Goal: Transaction & Acquisition: Book appointment/travel/reservation

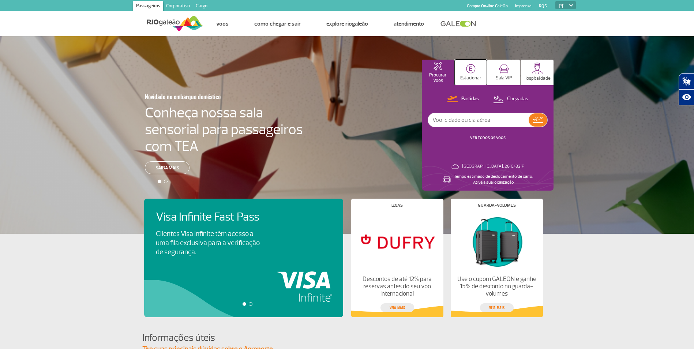
click at [471, 74] on button "Estacionar" at bounding box center [471, 73] width 32 height 26
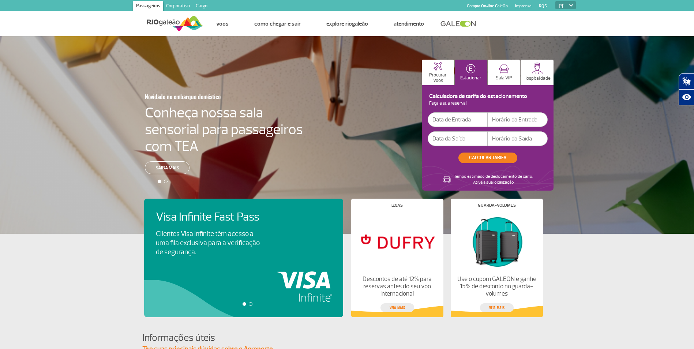
click at [458, 116] on input "text" at bounding box center [458, 119] width 60 height 15
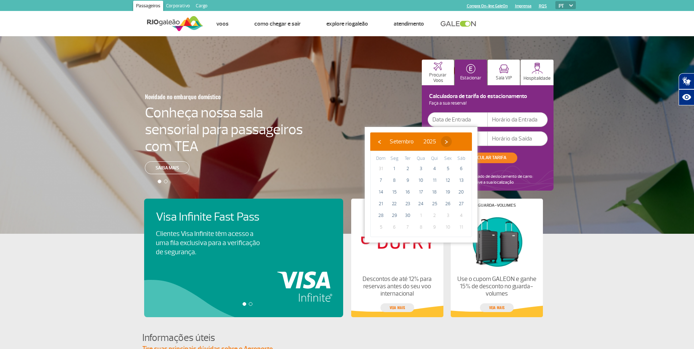
click at [452, 139] on span "›" at bounding box center [446, 141] width 11 height 11
click at [448, 139] on span "›" at bounding box center [442, 141] width 11 height 11
click at [396, 181] on span "3" at bounding box center [395, 181] width 12 height 12
type input "[DATE]"
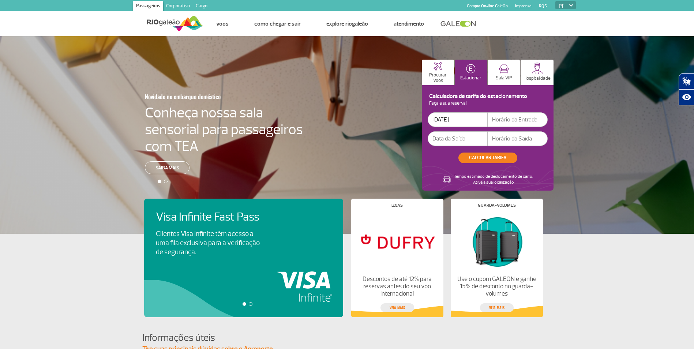
click at [458, 140] on input "text" at bounding box center [458, 138] width 60 height 15
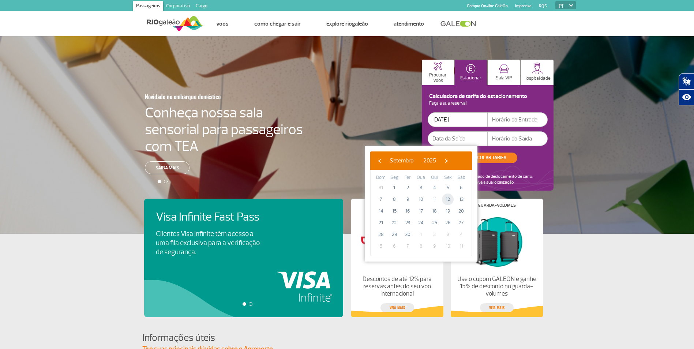
click at [448, 201] on span "12" at bounding box center [448, 200] width 12 height 12
type input "[DATE]"
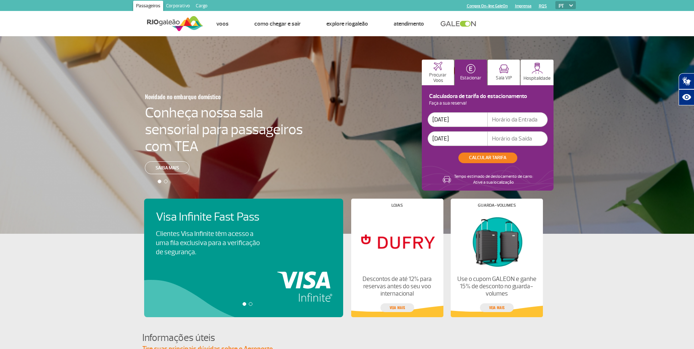
click at [506, 122] on input "text" at bounding box center [518, 119] width 60 height 15
type input "07:00"
click at [512, 138] on input "text" at bounding box center [518, 138] width 60 height 15
type input "21:00"
click at [490, 159] on button "CALCULAR TARIFA" at bounding box center [488, 158] width 59 height 11
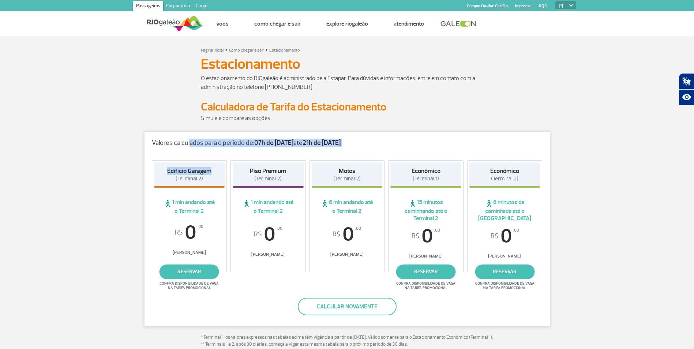
drag, startPoint x: 195, startPoint y: 147, endPoint x: 216, endPoint y: 148, distance: 21.6
click at [216, 148] on div "Valores calculados para o período de: 07h de [DATE] até 21h de [DATE] Edifício …" at bounding box center [347, 228] width 406 height 195
drag, startPoint x: 216, startPoint y: 148, endPoint x: 212, endPoint y: 141, distance: 8.7
click at [212, 141] on p "Valores calculados para o período de: 07h de [DATE] até 21h de [DATE]" at bounding box center [347, 143] width 391 height 8
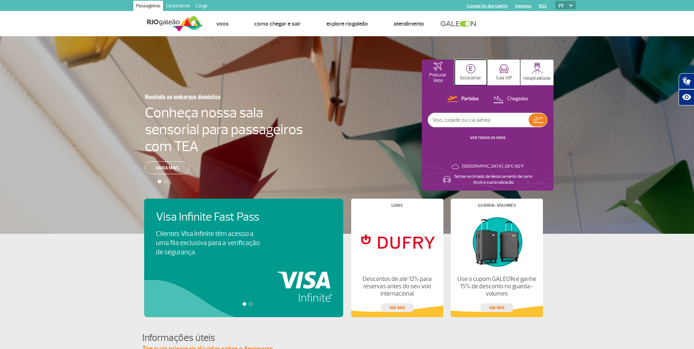
click at [473, 76] on p "Estacionar" at bounding box center [470, 77] width 21 height 5
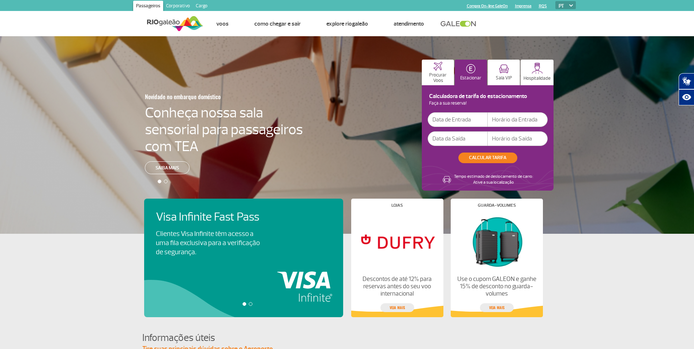
click at [458, 119] on input "text" at bounding box center [458, 119] width 60 height 15
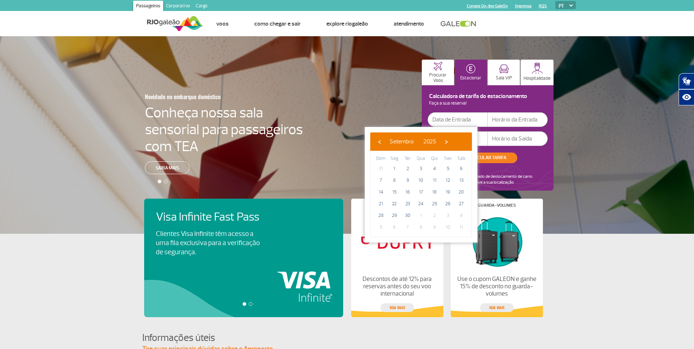
type input "[DATE]"
type input "07:00"
type input "[DATE]"
type input "21:00"
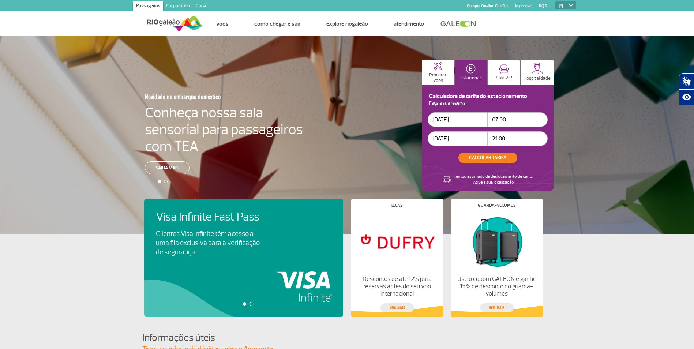
click at [448, 137] on input "[DATE]" at bounding box center [458, 138] width 60 height 15
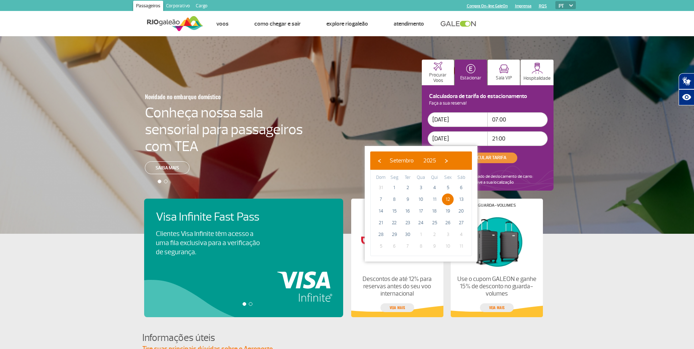
type input "[DATE]"
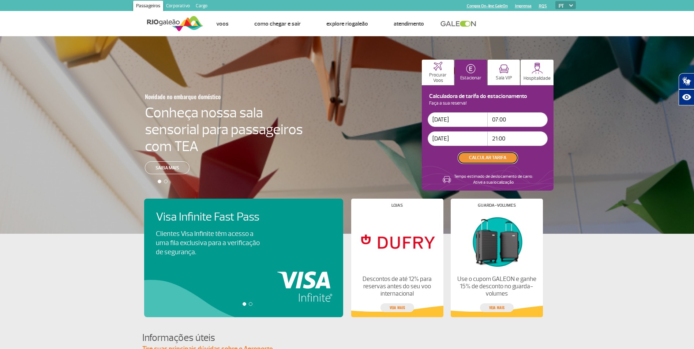
click at [496, 156] on button "CALCULAR TARIFA" at bounding box center [488, 158] width 59 height 11
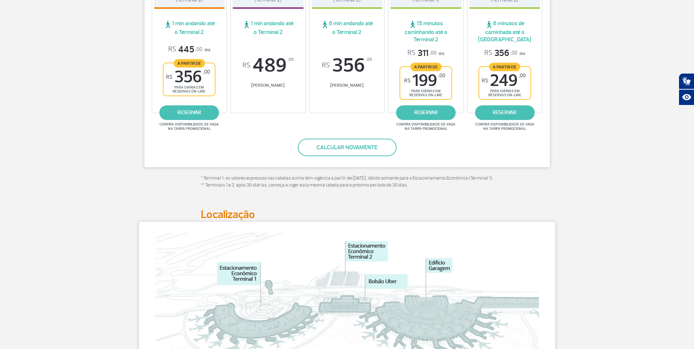
scroll to position [183, 0]
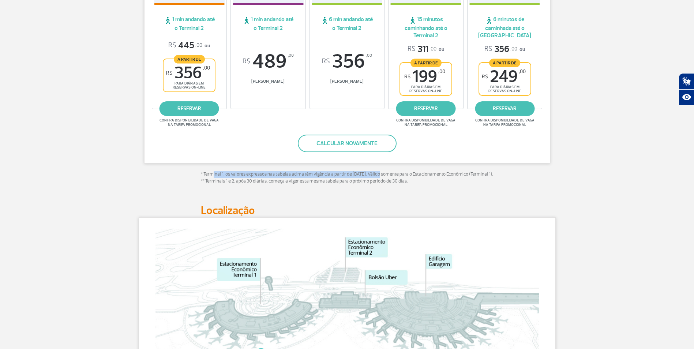
drag, startPoint x: 214, startPoint y: 173, endPoint x: 379, endPoint y: 177, distance: 165.4
click at [379, 177] on p "* Terminal 1: os valores expressos nas tabelas acima têm vigência a partir de […" at bounding box center [347, 178] width 293 height 14
drag, startPoint x: 220, startPoint y: 187, endPoint x: 262, endPoint y: 186, distance: 41.7
click at [262, 185] on p "* Terminal 1: os valores expressos nas tabelas acima têm vigência a partir de […" at bounding box center [347, 178] width 293 height 14
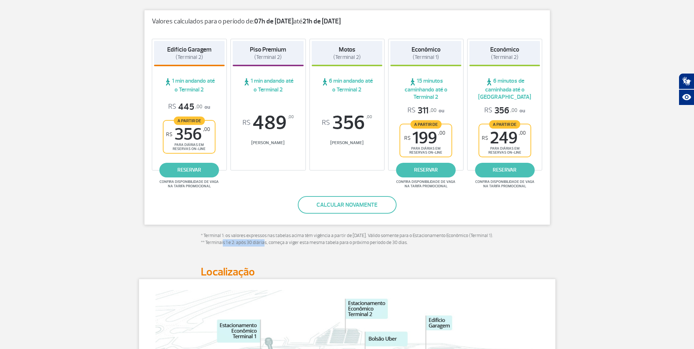
scroll to position [110, 0]
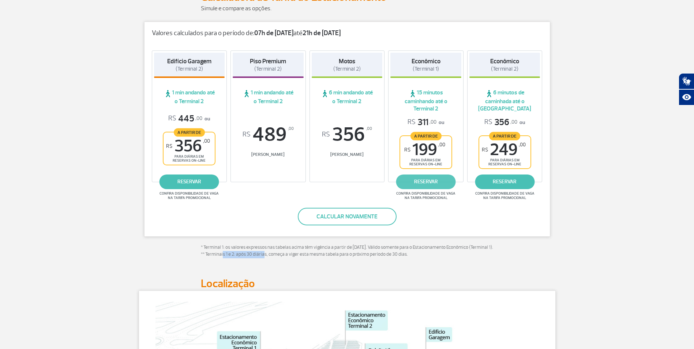
click at [432, 180] on link "reservar" at bounding box center [426, 182] width 60 height 15
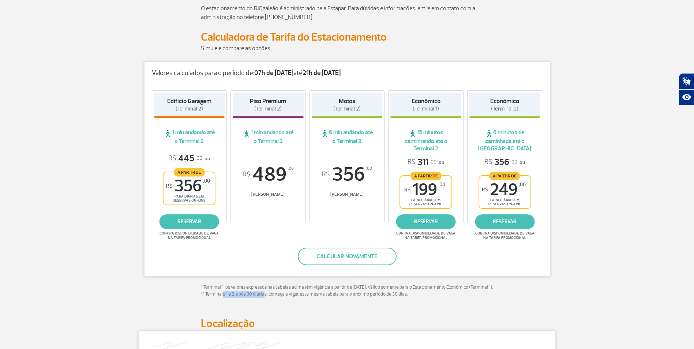
scroll to position [0, 0]
